Goal: Task Accomplishment & Management: Use online tool/utility

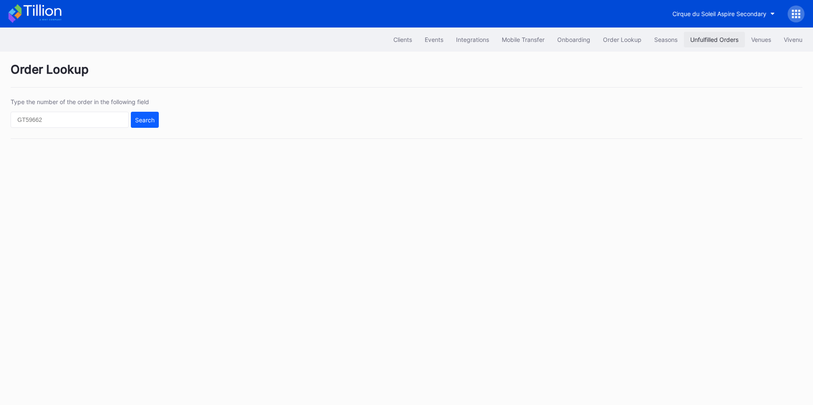
click at [730, 40] on div "Unfulfilled Orders" at bounding box center [714, 39] width 48 height 7
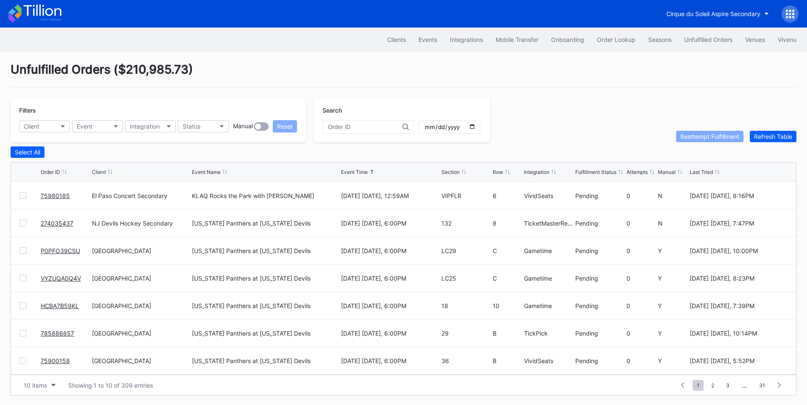
click at [23, 199] on div at bounding box center [22, 195] width 7 height 7
click at [693, 138] on div "Reattempt Fulfillment" at bounding box center [709, 136] width 59 height 7
click at [23, 197] on div at bounding box center [22, 195] width 7 height 7
click at [692, 139] on div "Reattempt Fulfillment" at bounding box center [709, 136] width 59 height 7
click at [607, 35] on button "Order Lookup" at bounding box center [615, 40] width 51 height 16
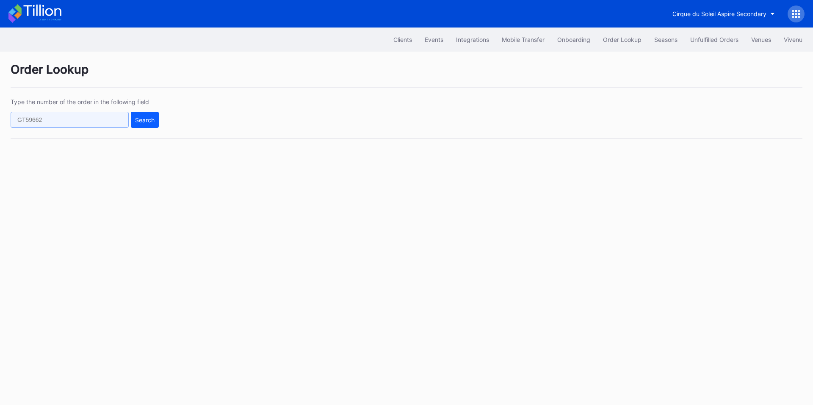
click at [72, 117] on input "text" at bounding box center [70, 120] width 118 height 16
paste input "75965485"
click at [148, 125] on button "Search" at bounding box center [145, 120] width 28 height 16
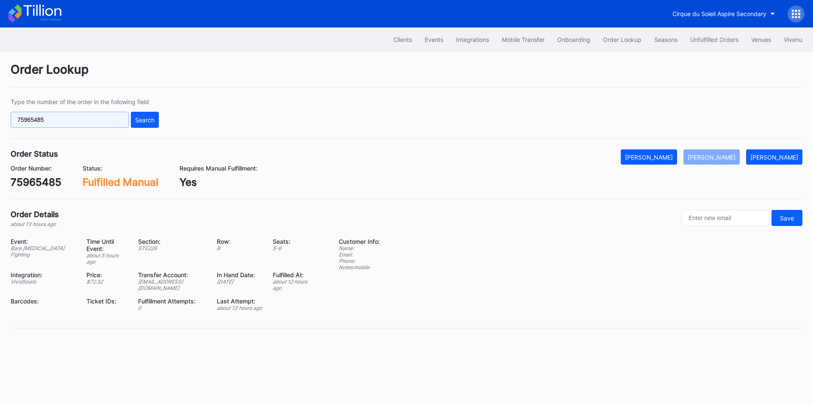
click at [83, 118] on input "75965485" at bounding box center [70, 120] width 118 height 16
paste input "80409"
type input "75980409"
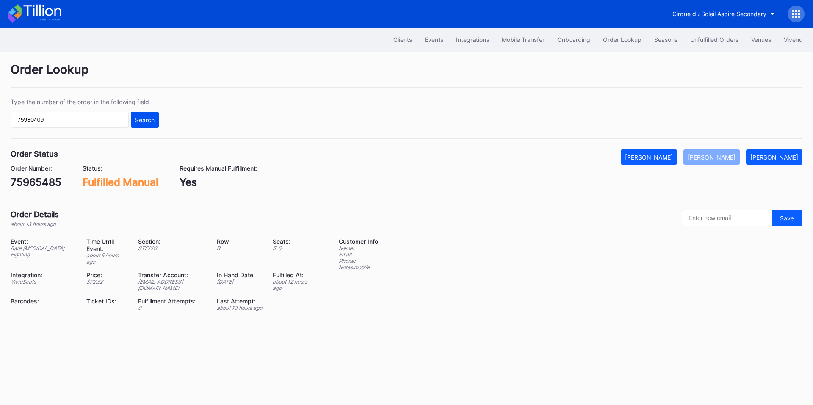
click at [141, 117] on div "Search" at bounding box center [144, 119] width 19 height 7
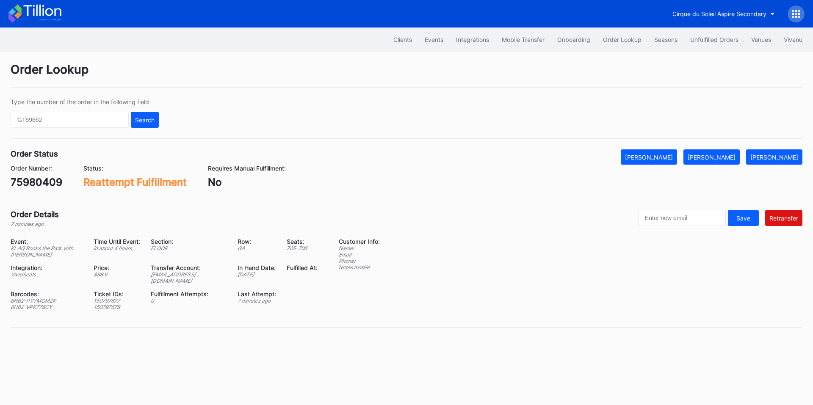
click at [198, 269] on div "Transfer Account:" at bounding box center [189, 267] width 76 height 7
click at [190, 275] on div "[EMAIL_ADDRESS][DOMAIN_NAME]" at bounding box center [189, 278] width 76 height 13
copy div "[EMAIL_ADDRESS][DOMAIN_NAME]"
